Goal: Navigation & Orientation: Find specific page/section

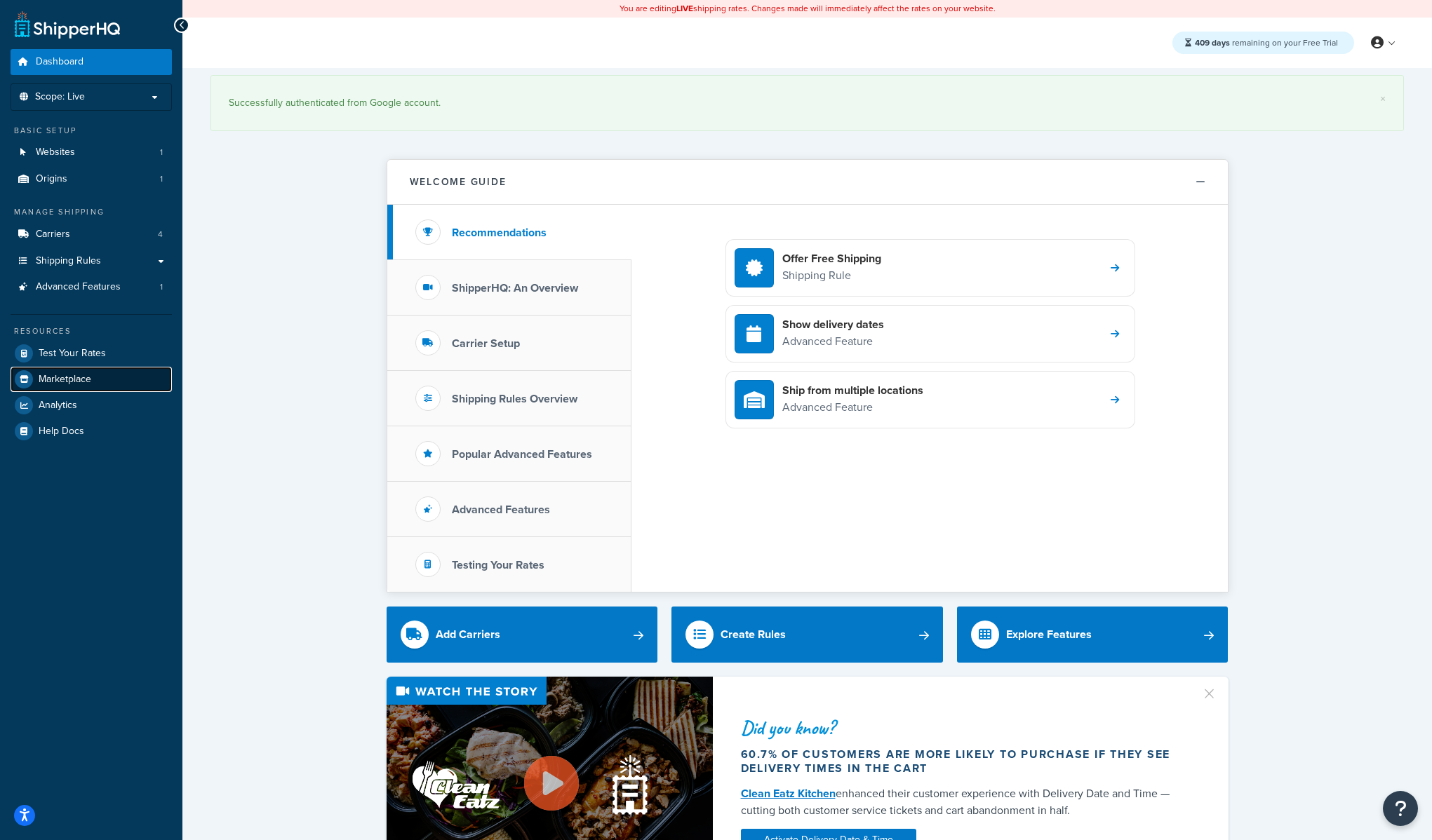
click at [82, 384] on span "Marketplace" at bounding box center [65, 380] width 52 height 12
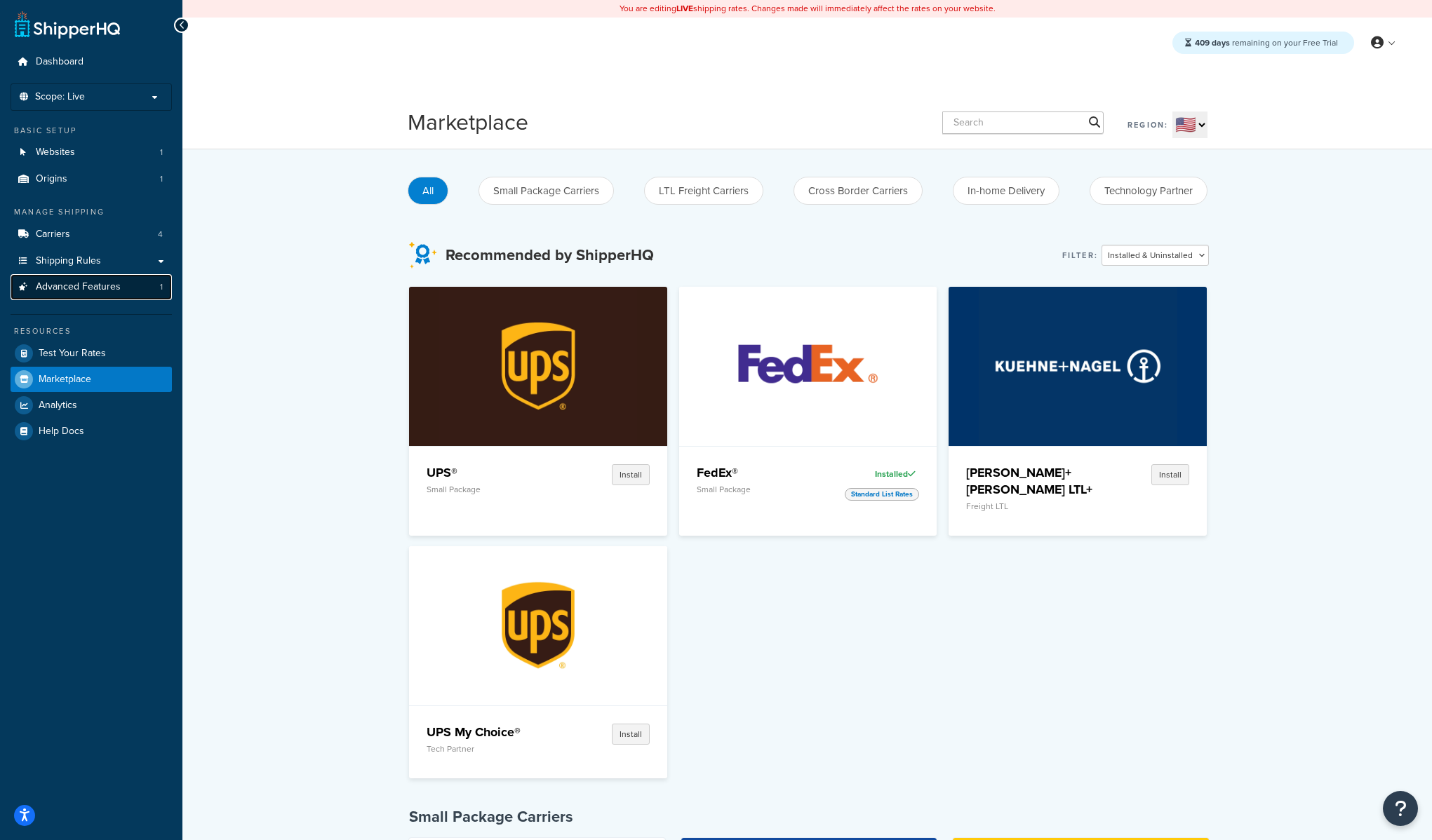
click at [109, 288] on span "Advanced Features" at bounding box center [78, 287] width 85 height 12
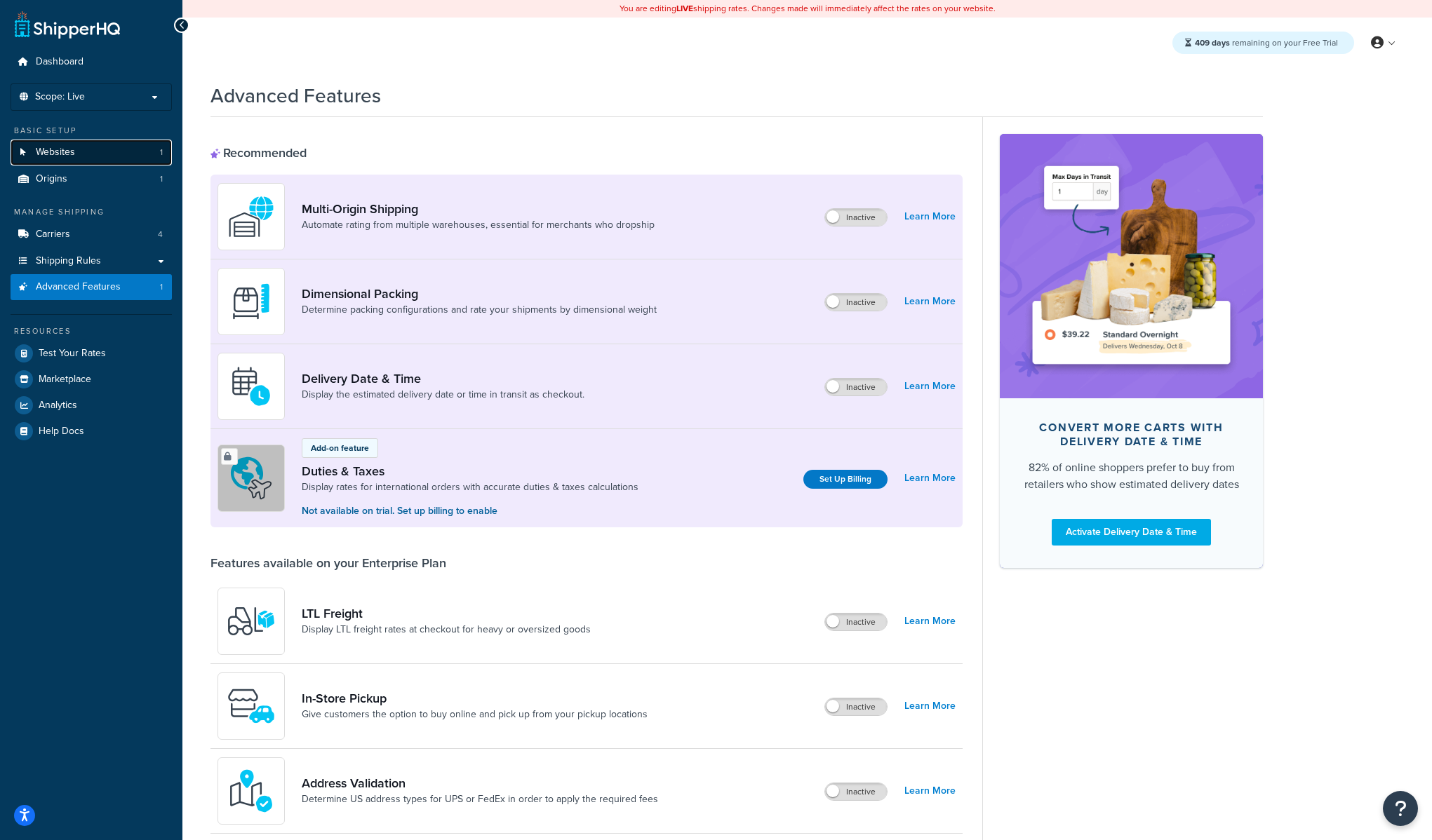
click at [61, 144] on link "Websites 1" at bounding box center [91, 153] width 162 height 26
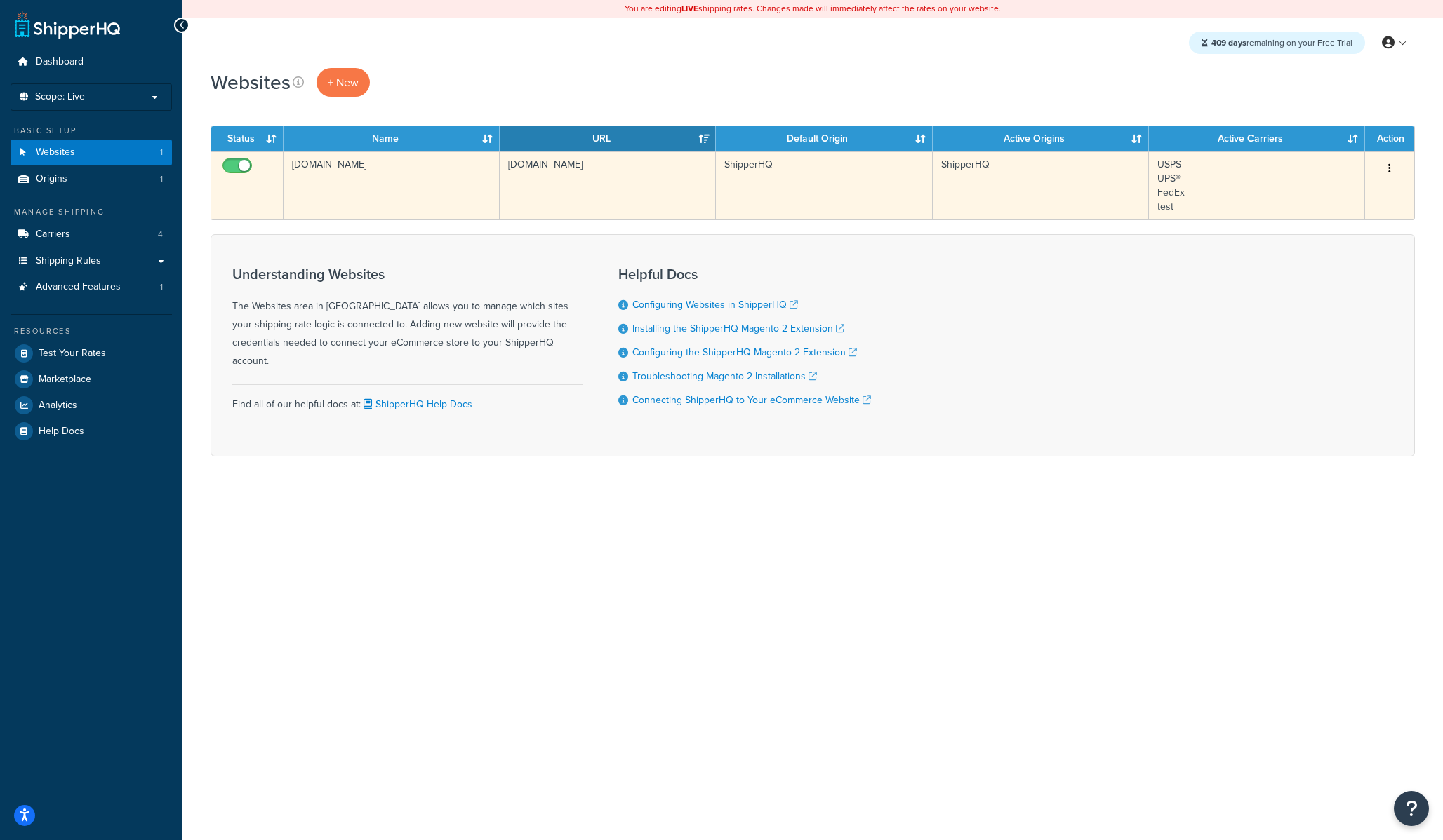
click at [347, 180] on td "shipperhq.com" at bounding box center [391, 186] width 216 height 68
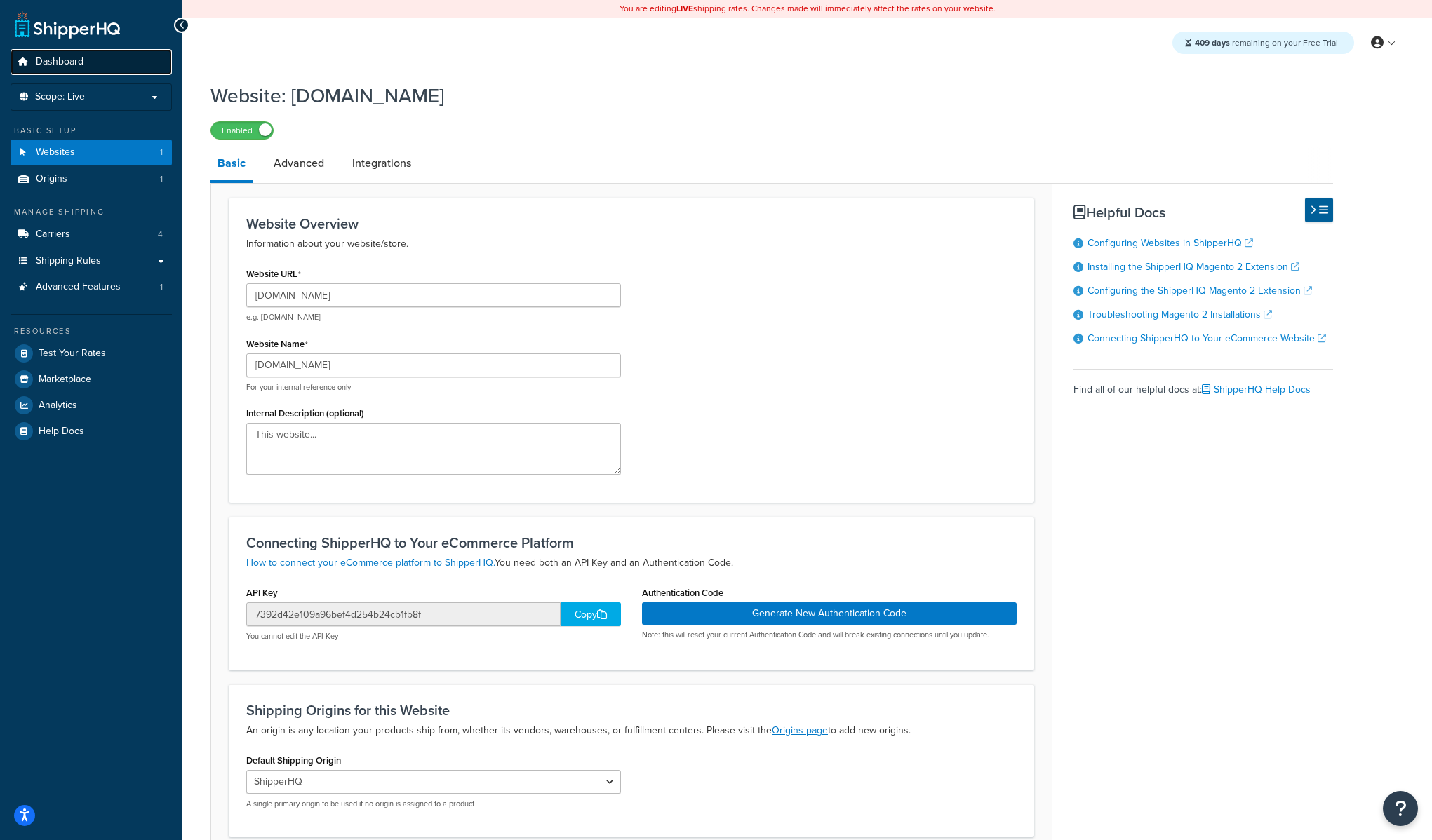
click at [82, 61] on span "Dashboard" at bounding box center [59, 61] width 48 height 12
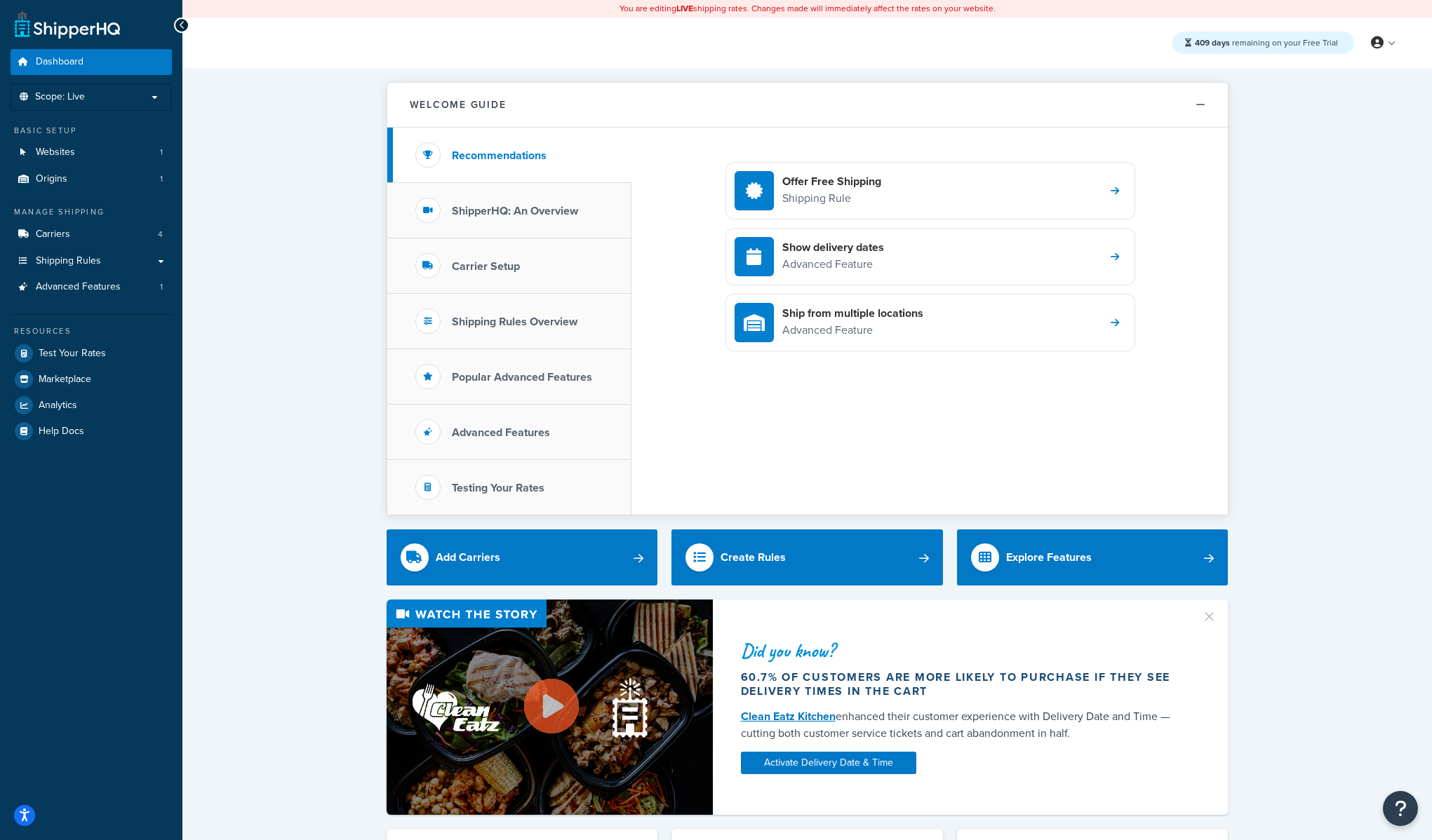
click at [312, 174] on div "Welcome Guide Recommendations ShipperHQ: An Overview Carrier Setup Shipping Rul…" at bounding box center [807, 785] width 1249 height 1435
click at [100, 29] on link at bounding box center [67, 24] width 105 height 28
click at [216, 174] on div "Welcome Guide Recommendations ShipperHQ: An Overview Carrier Setup Shipping Rul…" at bounding box center [807, 785] width 1249 height 1435
click at [1395, 38] on link at bounding box center [1384, 43] width 40 height 21
click at [1325, 183] on span "Logout" at bounding box center [1319, 183] width 27 height 14
